Goal: Information Seeking & Learning: Find specific fact

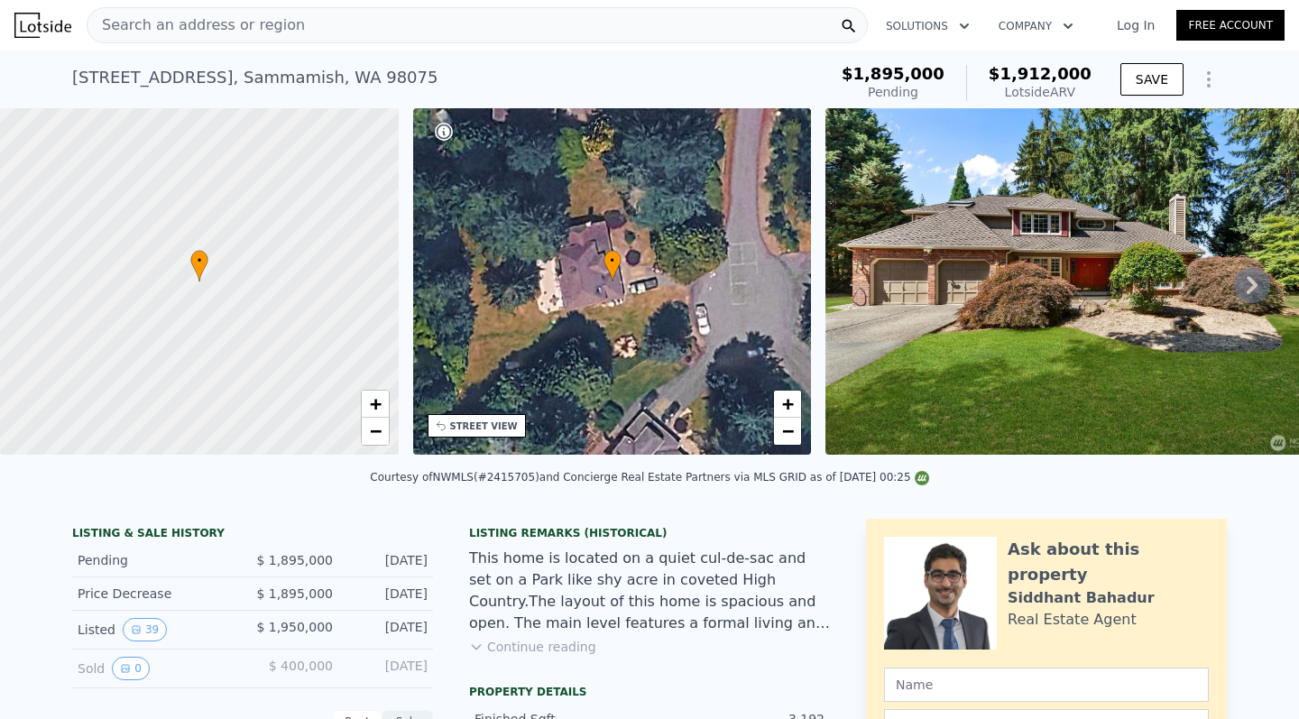
click at [281, 22] on span "Search an address or region" at bounding box center [196, 25] width 217 height 22
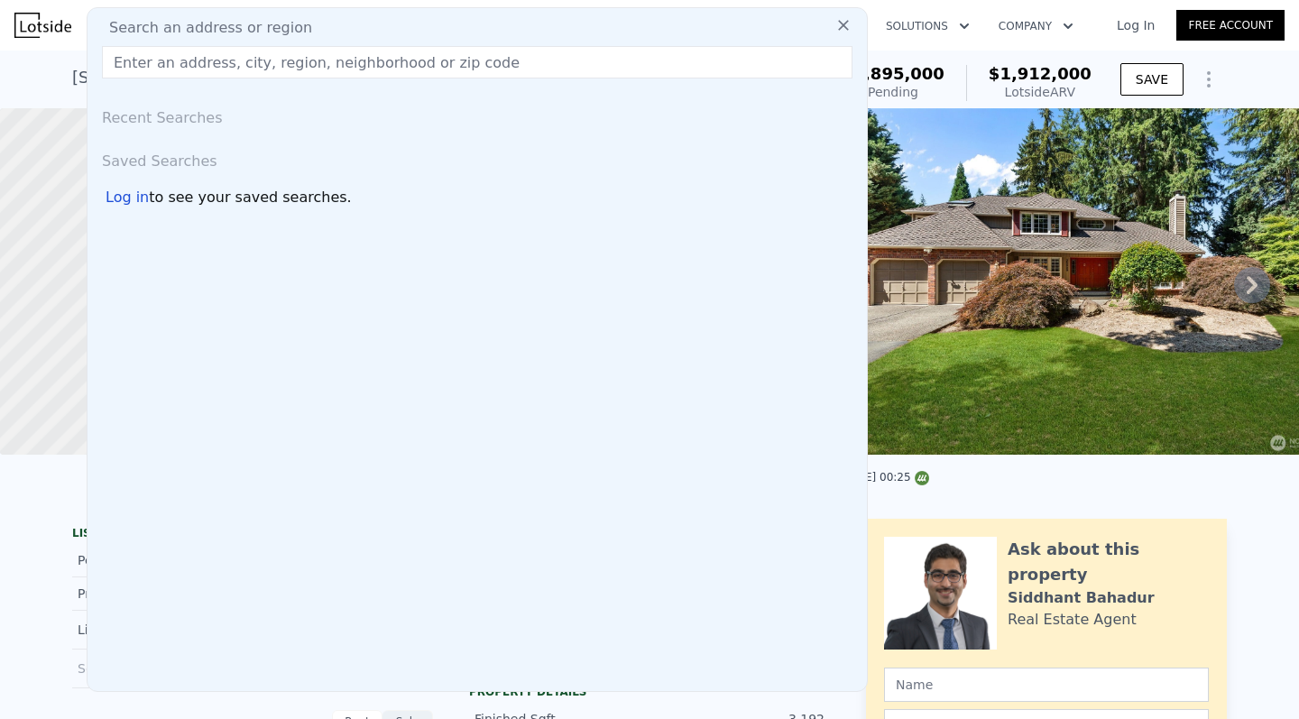
type input "[STREET_ADDRESS]"
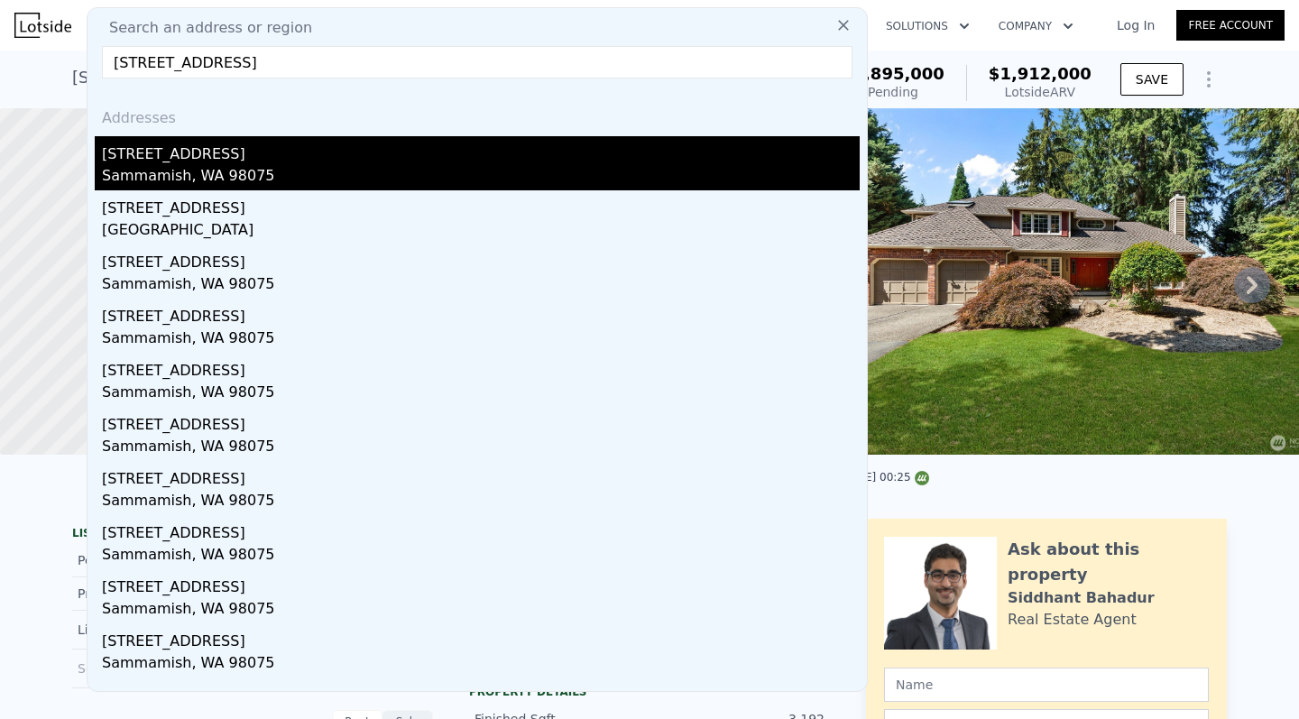
click at [224, 162] on div "[STREET_ADDRESS]" at bounding box center [481, 150] width 758 height 29
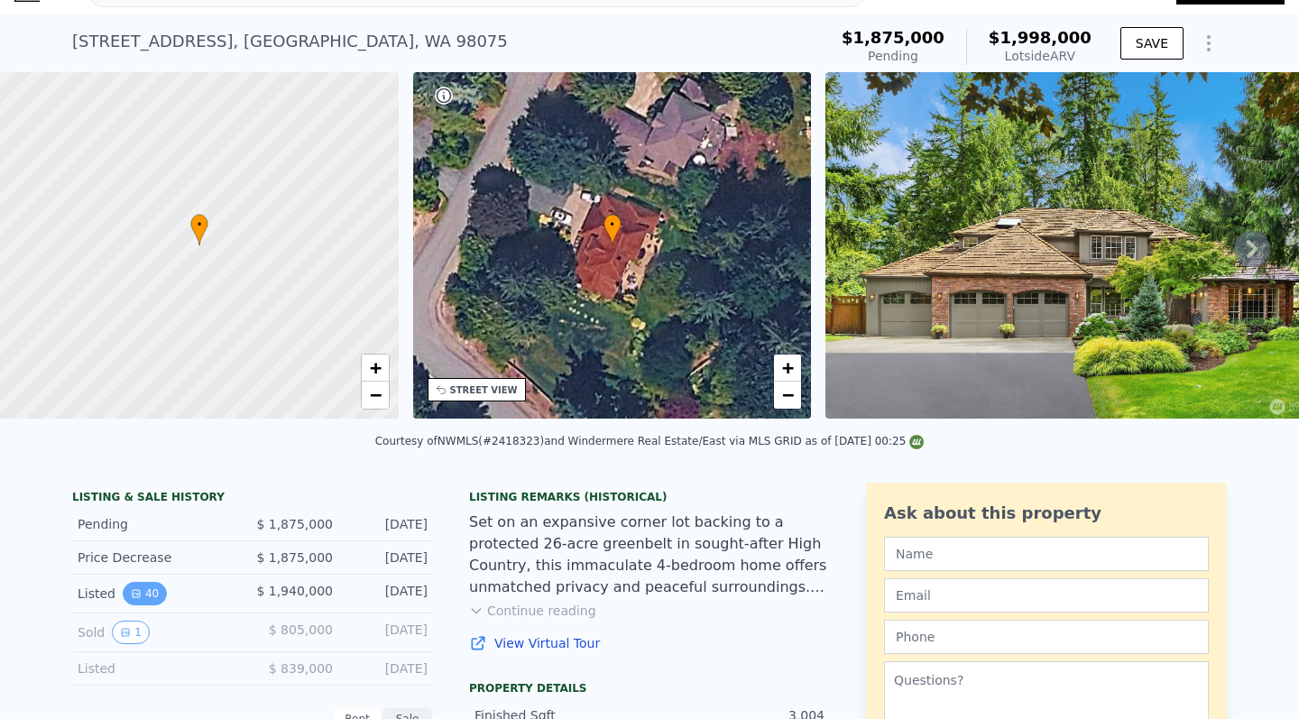
scroll to position [51, 0]
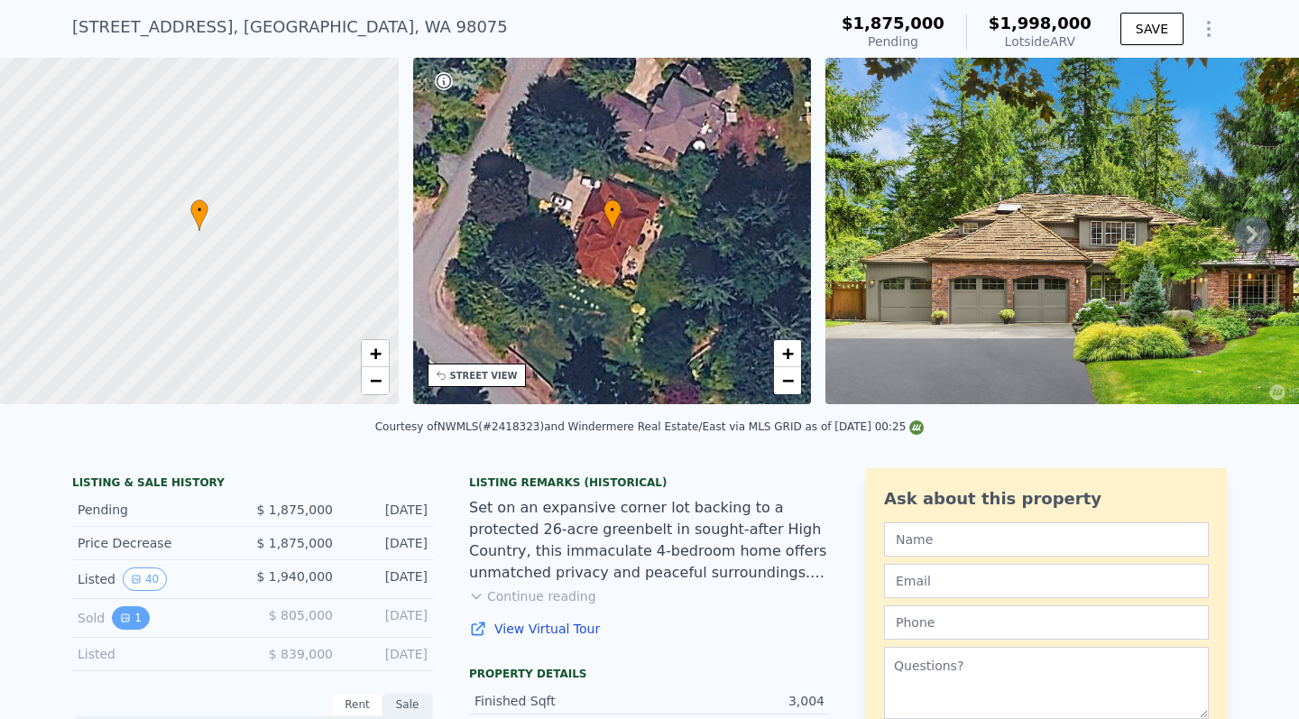
click at [125, 618] on icon "View historical data" at bounding box center [125, 618] width 7 height 7
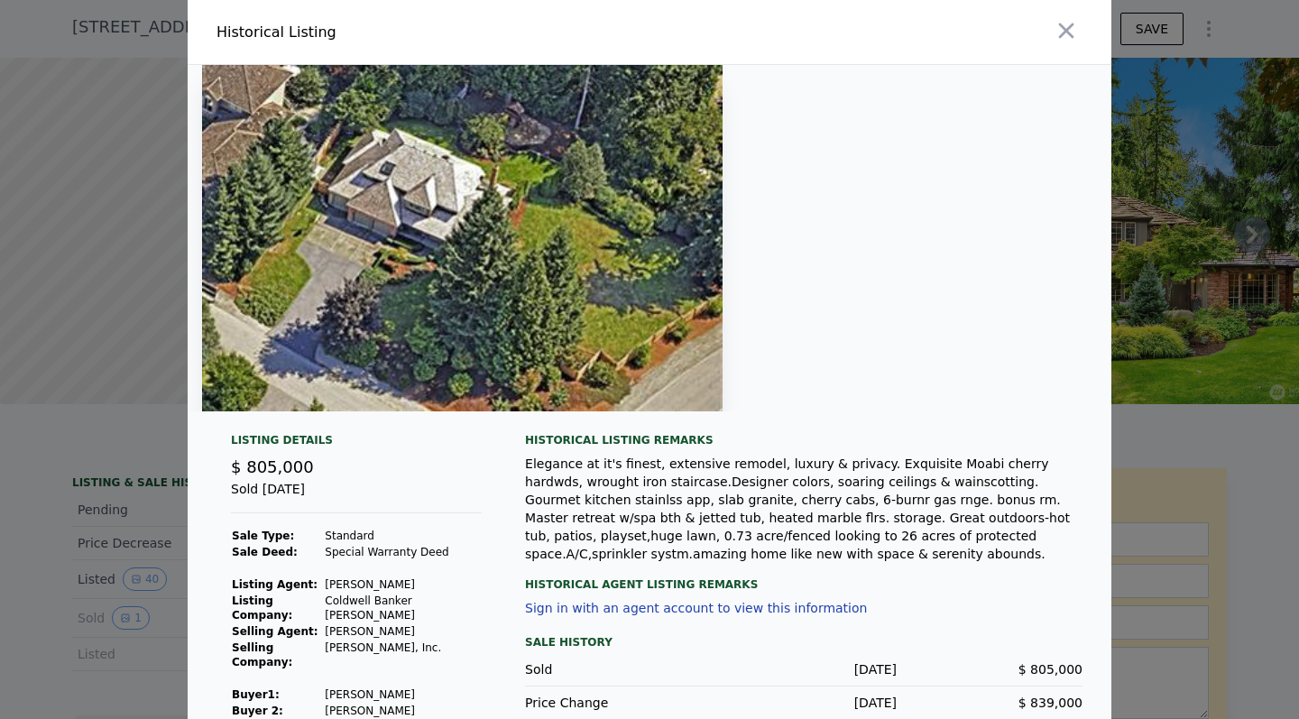
scroll to position [3, 0]
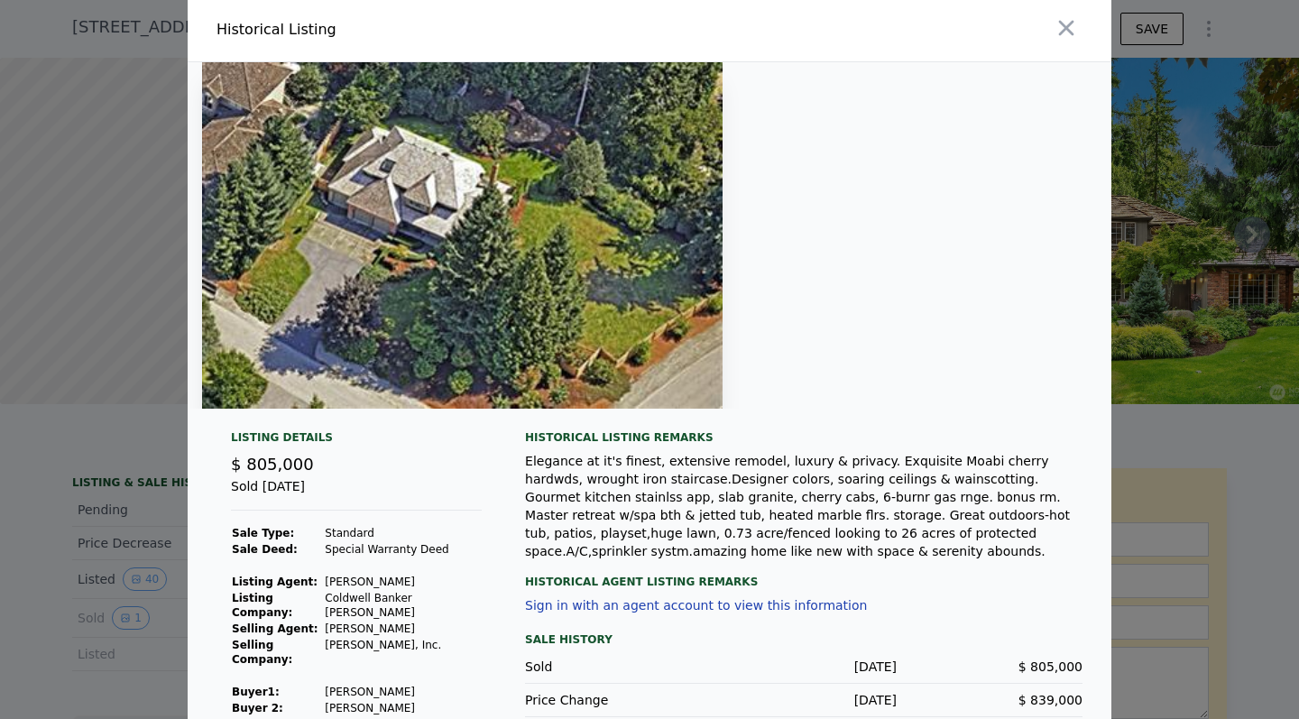
click at [859, 532] on div "Elegance at it's finest, extensive remodel, luxury & privacy. Exquisite Moabi c…" at bounding box center [804, 506] width 558 height 108
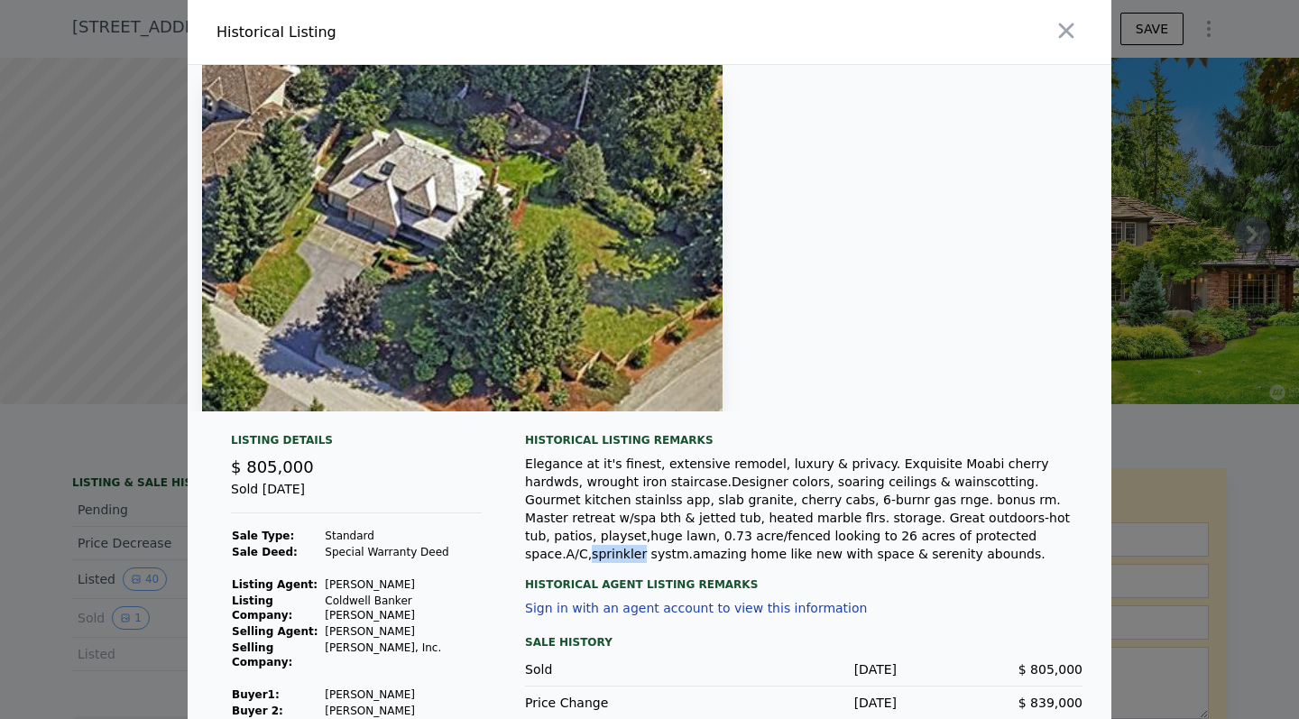
scroll to position [0, 0]
click at [1070, 33] on icon "button" at bounding box center [1066, 30] width 15 height 15
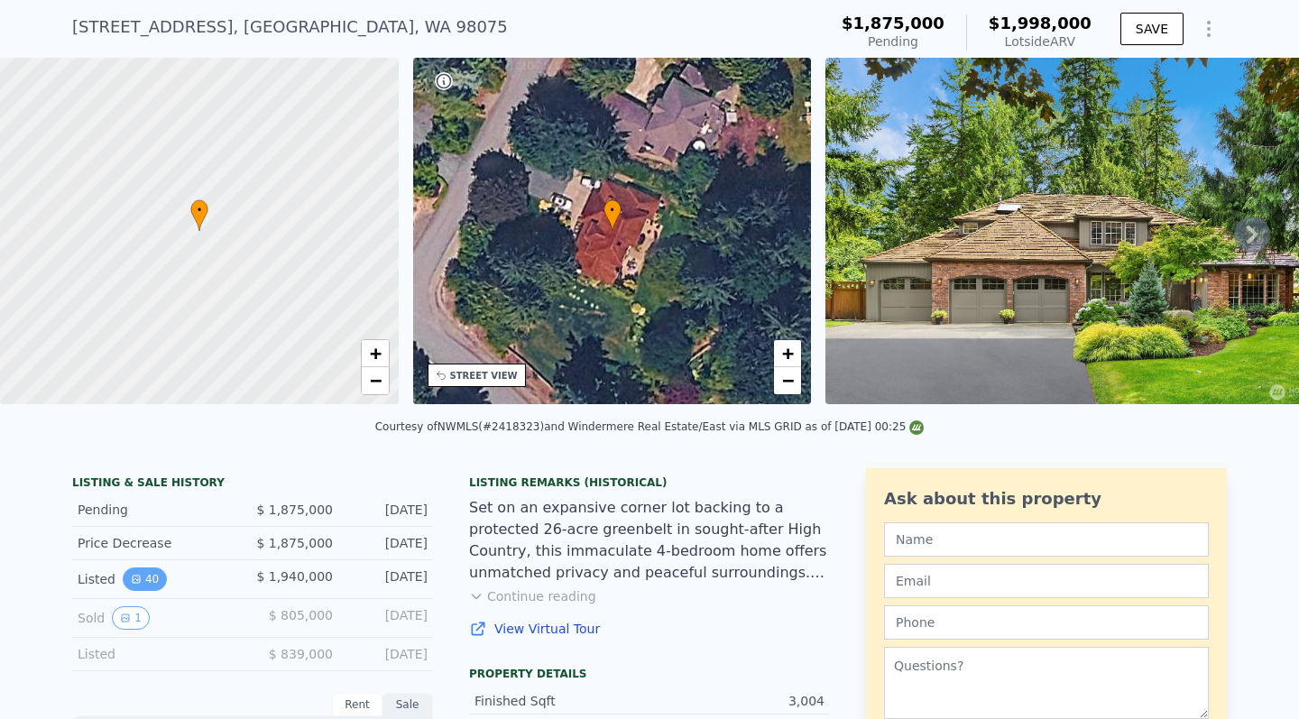
click at [138, 582] on icon "View historical data" at bounding box center [136, 579] width 7 height 7
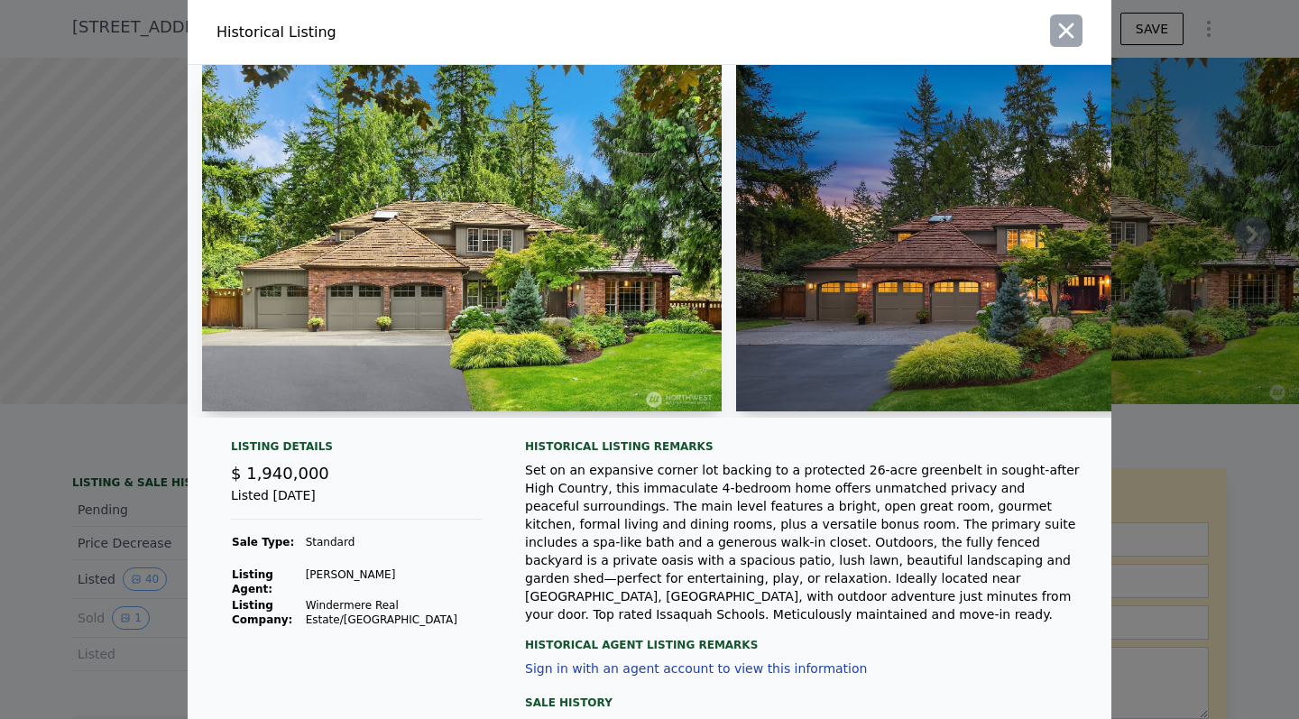
click at [1071, 34] on icon "button" at bounding box center [1066, 30] width 15 height 15
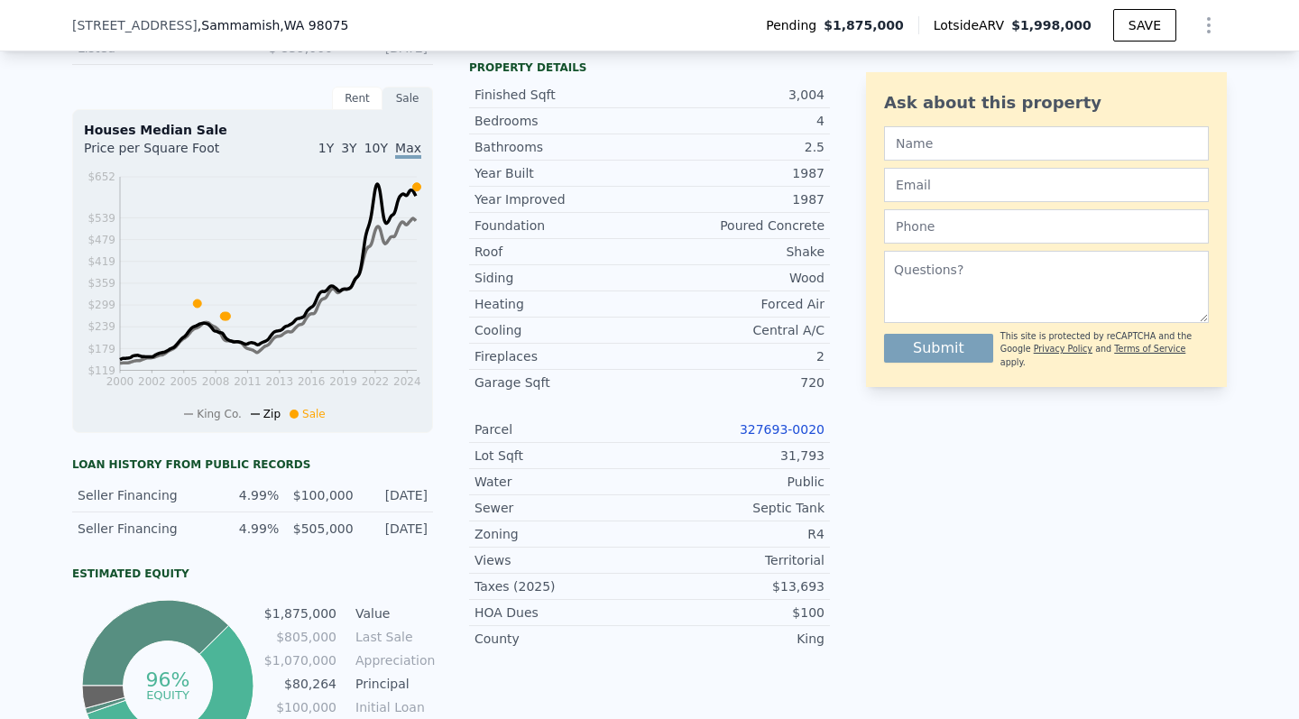
scroll to position [663, 0]
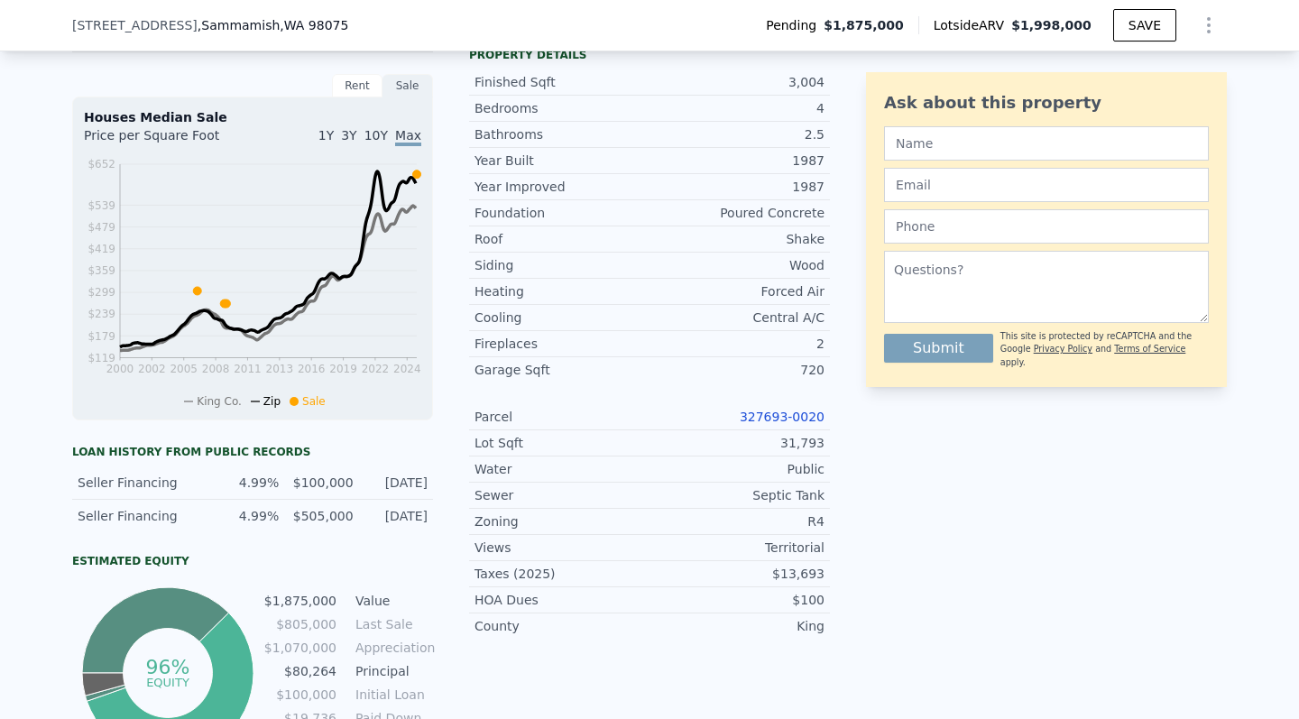
click at [518, 370] on div "Garage Sqft" at bounding box center [562, 370] width 175 height 18
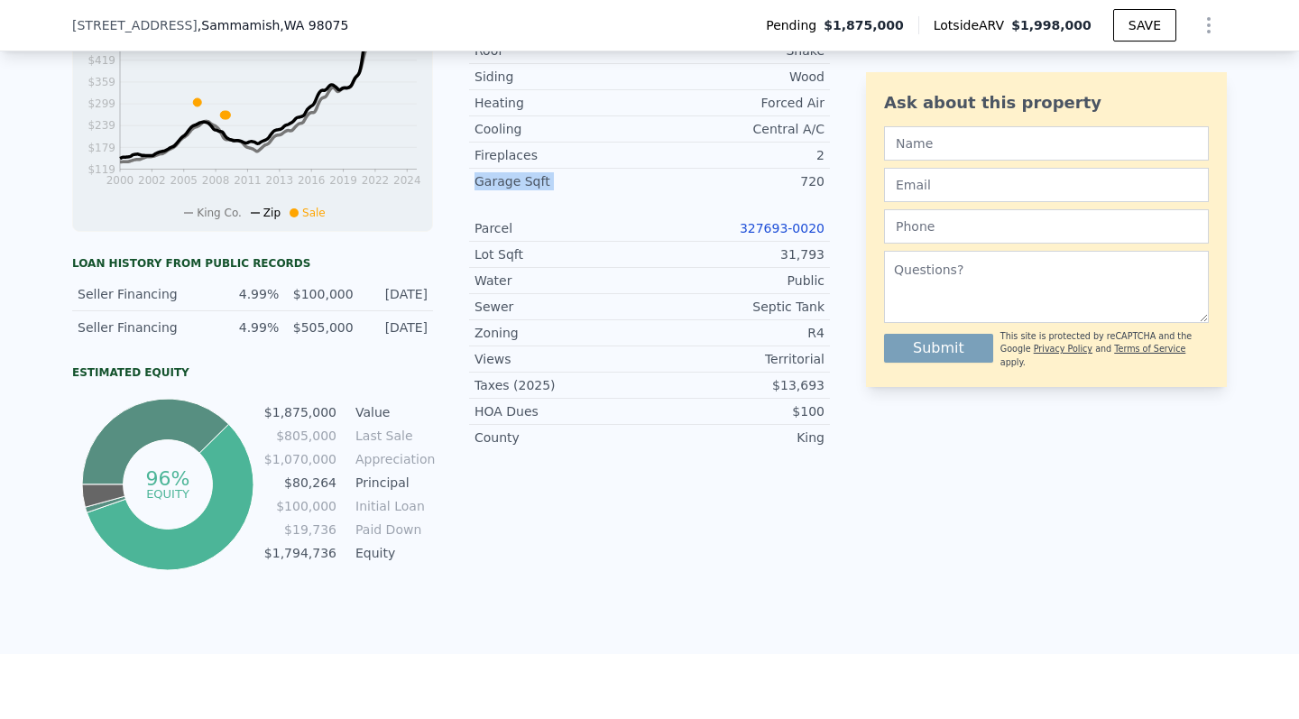
scroll to position [837, 0]
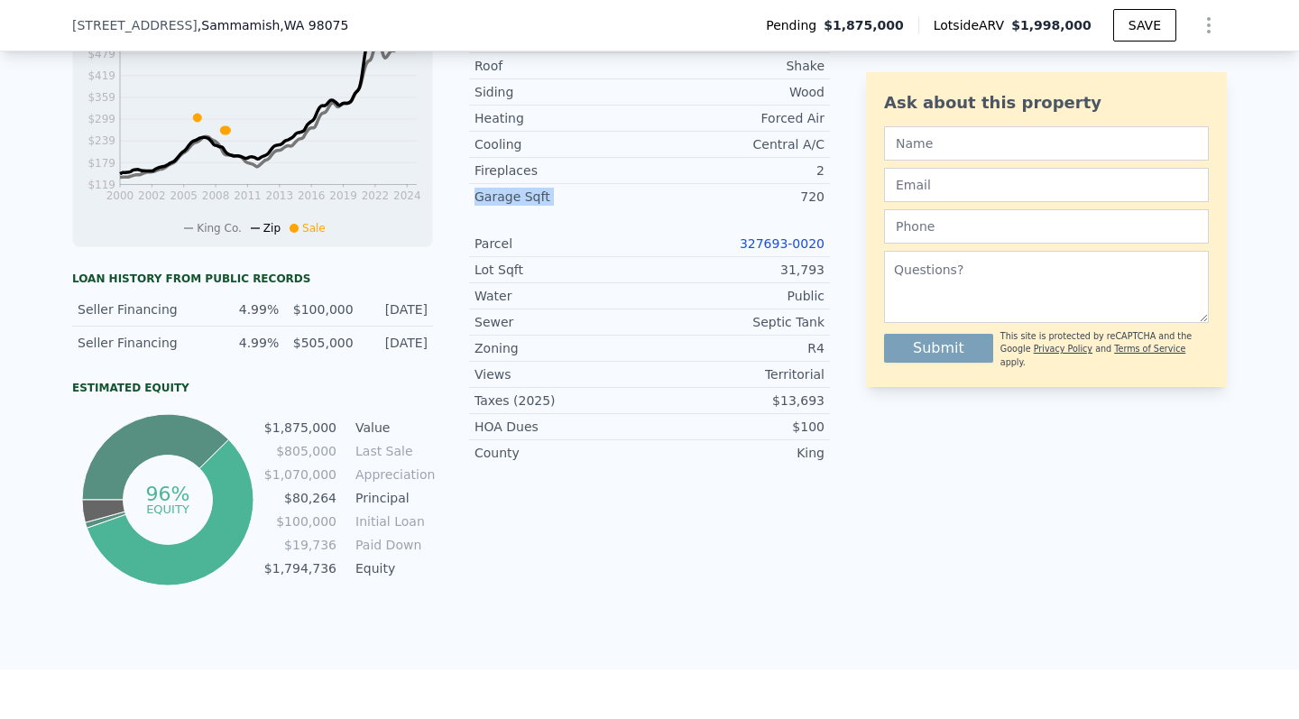
click at [814, 342] on div "R4" at bounding box center [737, 348] width 175 height 18
copy div "R4"
